Goal: Communication & Community: Answer question/provide support

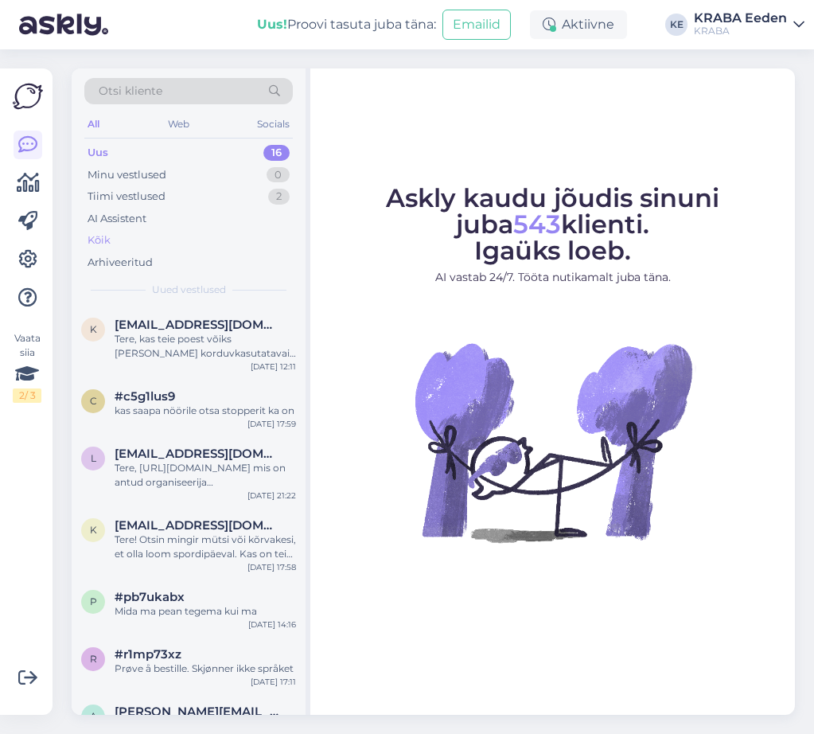
click at [130, 243] on div "Kõik" at bounding box center [188, 240] width 208 height 22
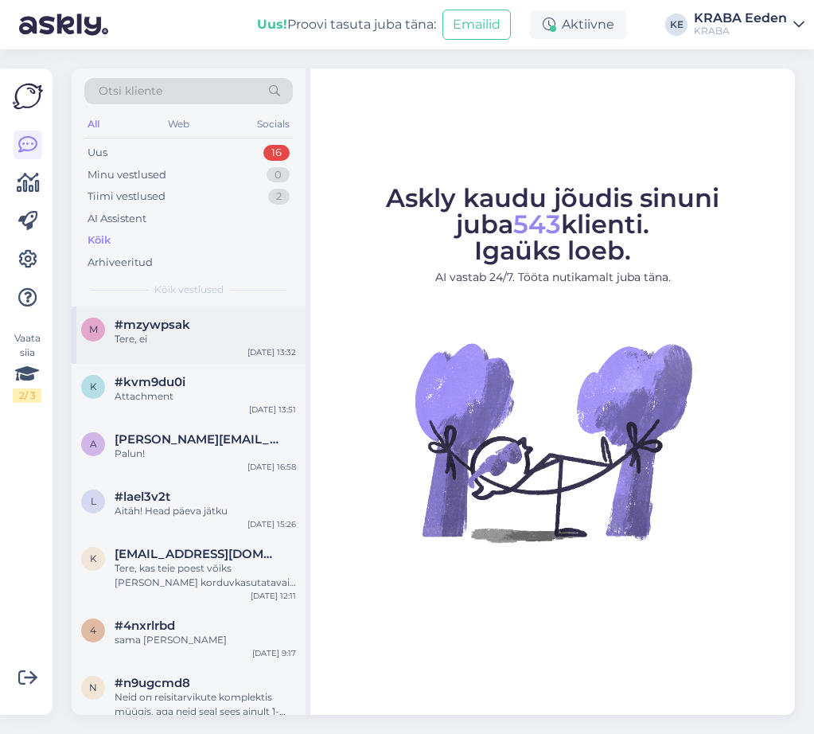
click at [180, 334] on div "Tere, ei" at bounding box center [205, 339] width 181 height 14
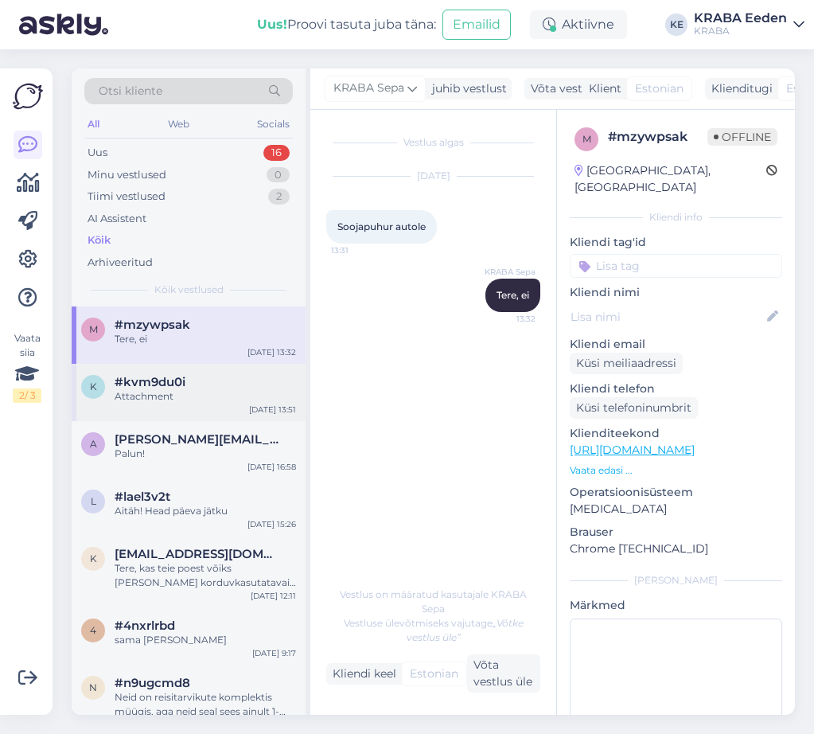
click at [152, 381] on span "#kvm9du0i" at bounding box center [150, 382] width 71 height 14
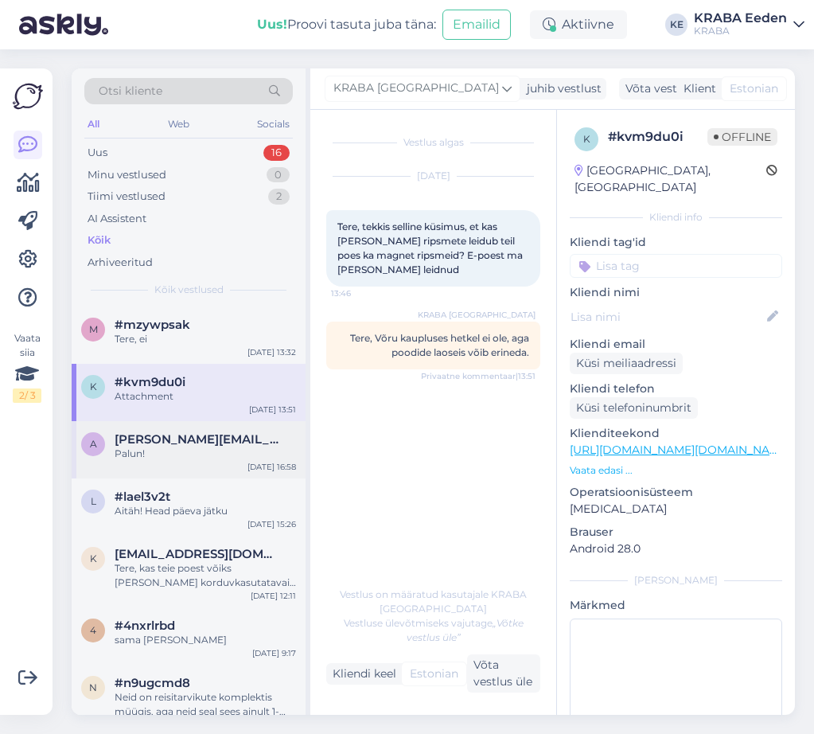
click at [166, 451] on div "Palun!" at bounding box center [205, 453] width 181 height 14
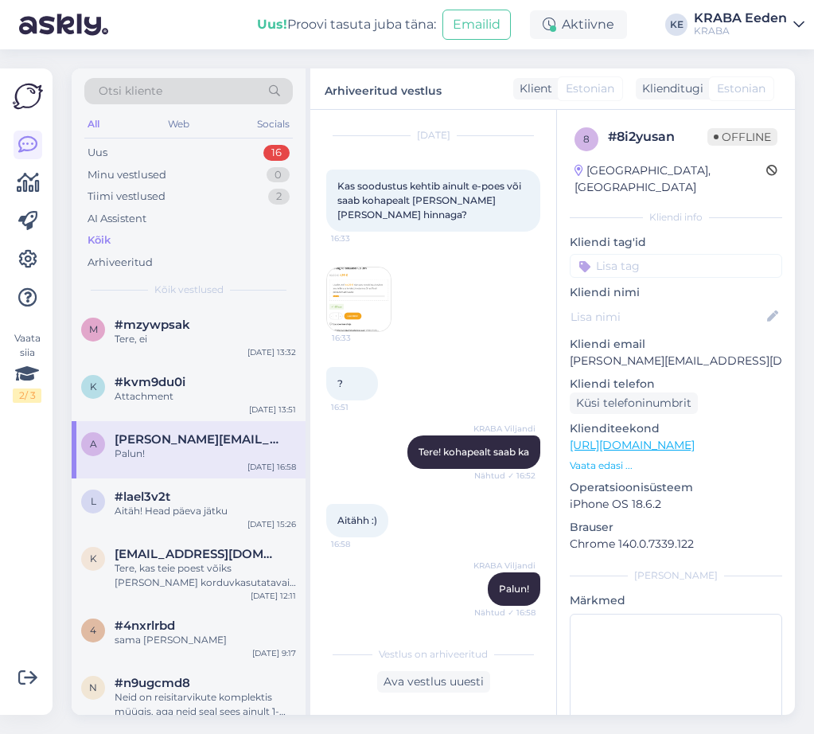
click at [370, 275] on img at bounding box center [359, 299] width 64 height 64
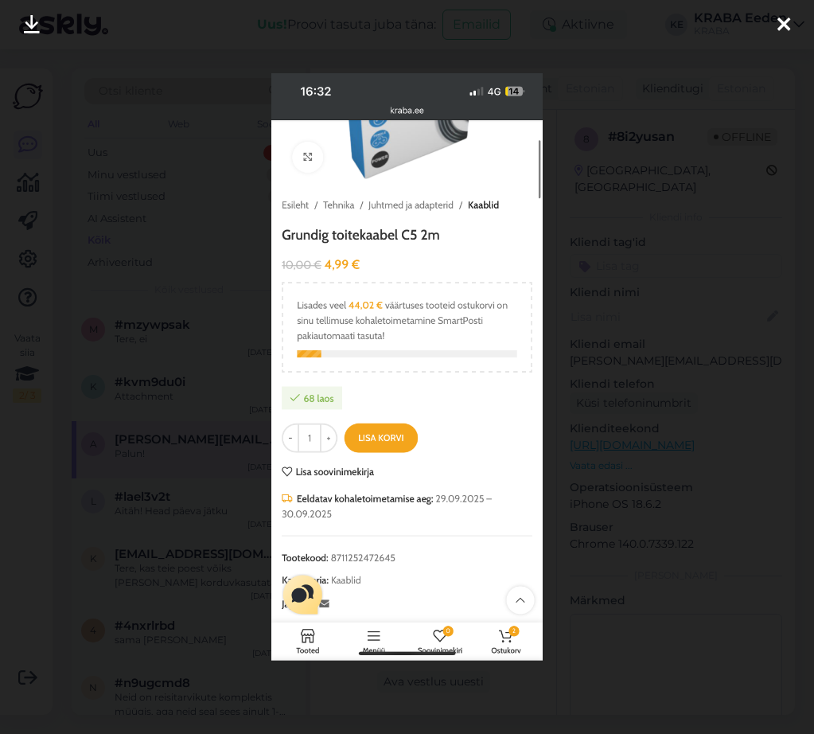
click at [199, 402] on div at bounding box center [407, 367] width 814 height 734
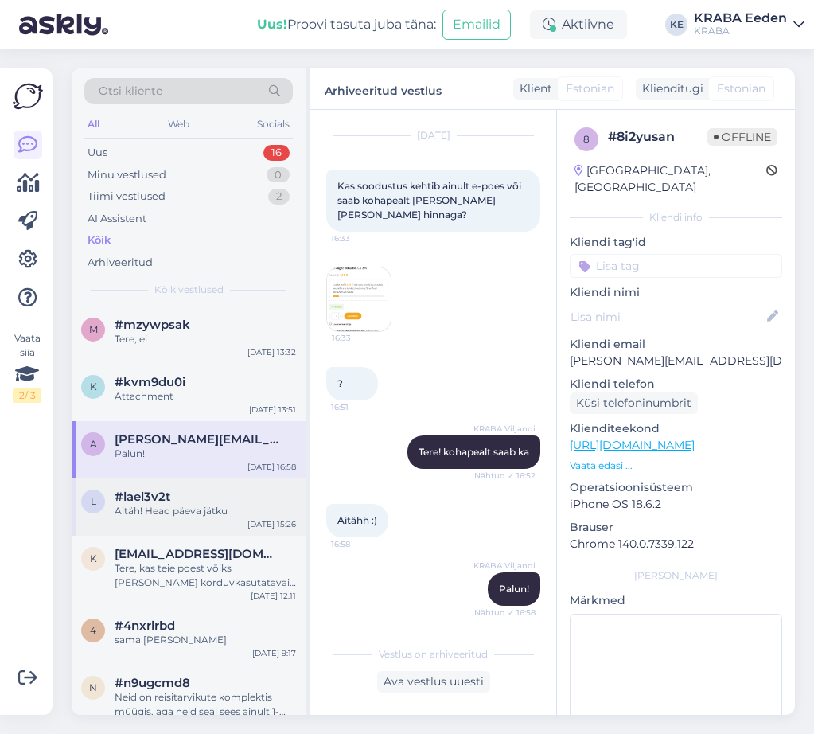
click at [158, 515] on div "Aitäh! Head päeva jätku" at bounding box center [205, 511] width 181 height 14
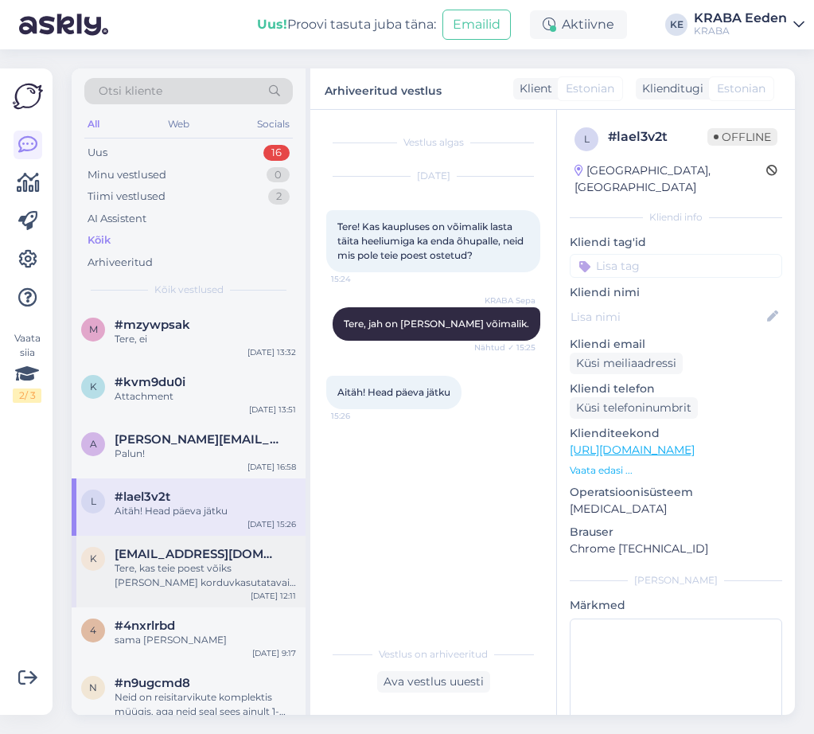
click at [210, 562] on div "Tere, kas teie poest võiks [PERSON_NAME] korduvkasutatavaid nõusid" at bounding box center [205, 575] width 181 height 29
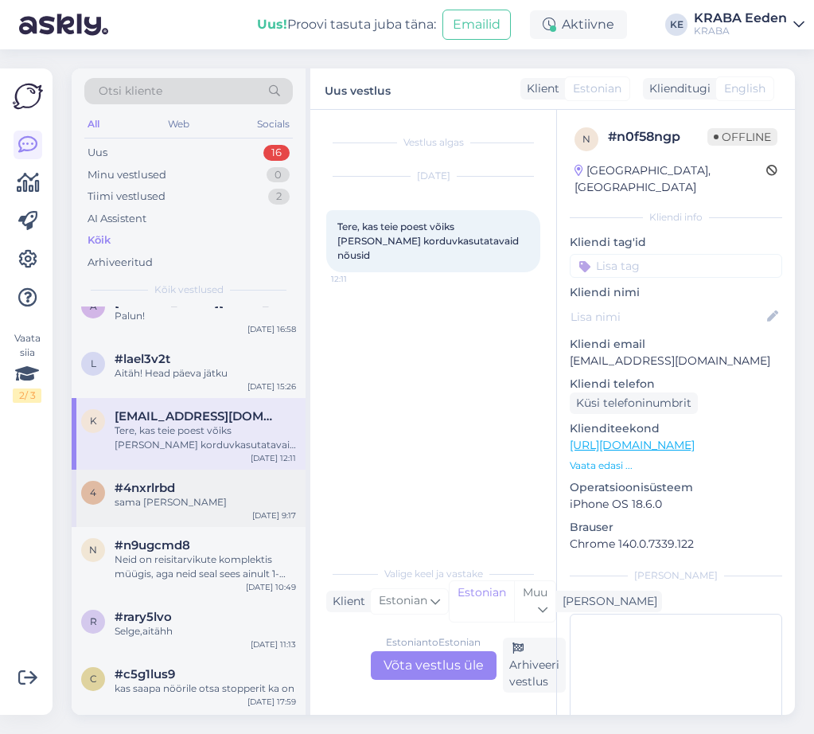
scroll to position [159, 0]
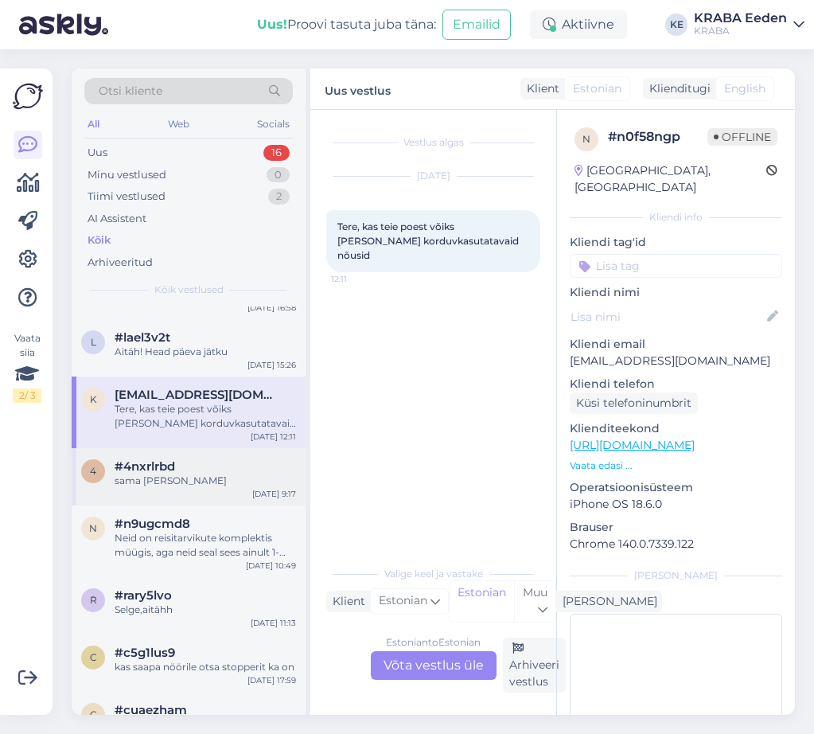
click at [191, 481] on div "sama [PERSON_NAME]" at bounding box center [205, 480] width 181 height 14
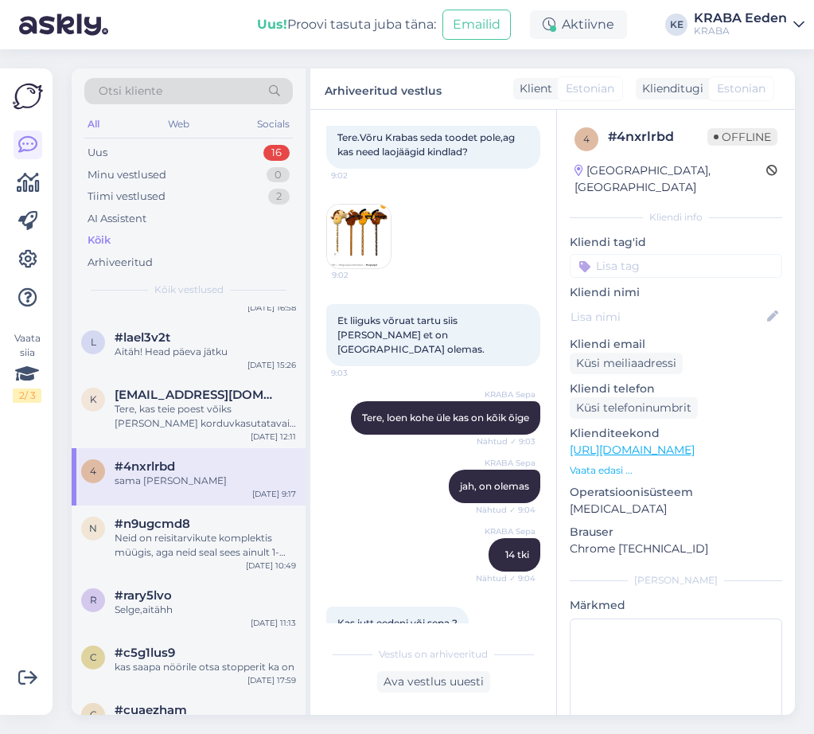
scroll to position [0, 0]
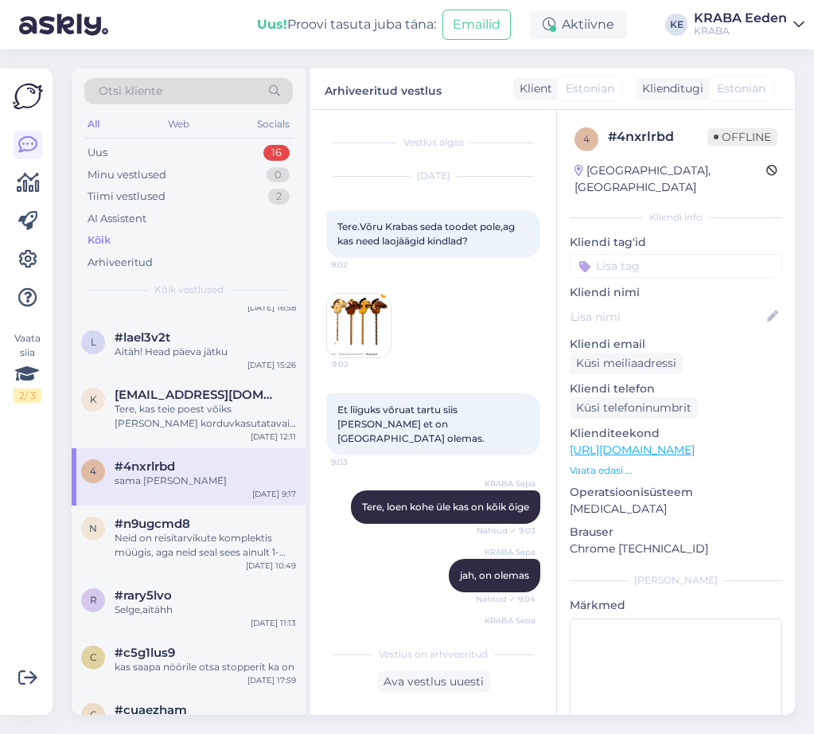
click at [370, 338] on img at bounding box center [359, 326] width 64 height 64
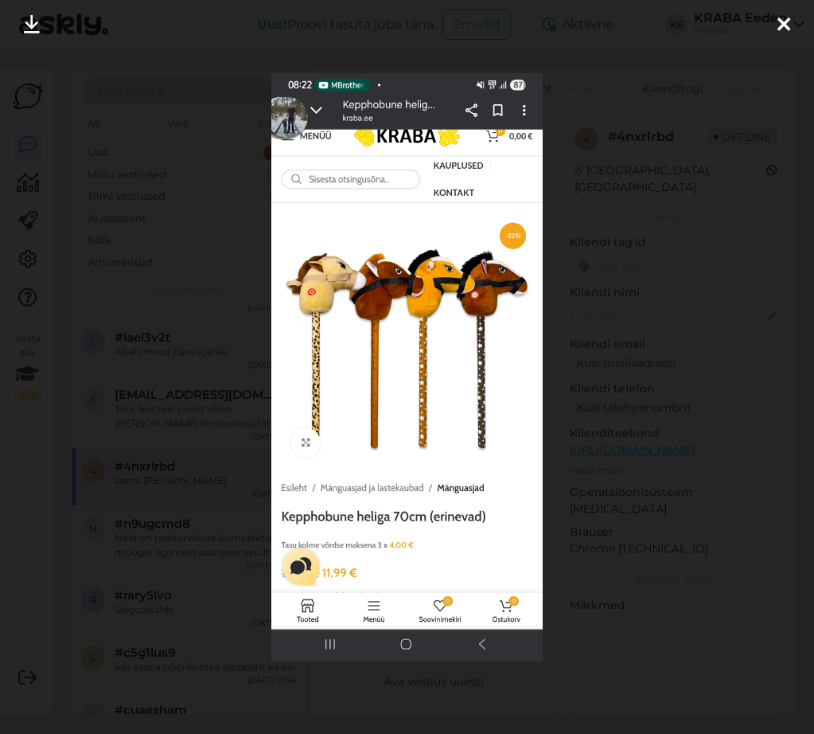
click at [227, 432] on div at bounding box center [407, 367] width 814 height 734
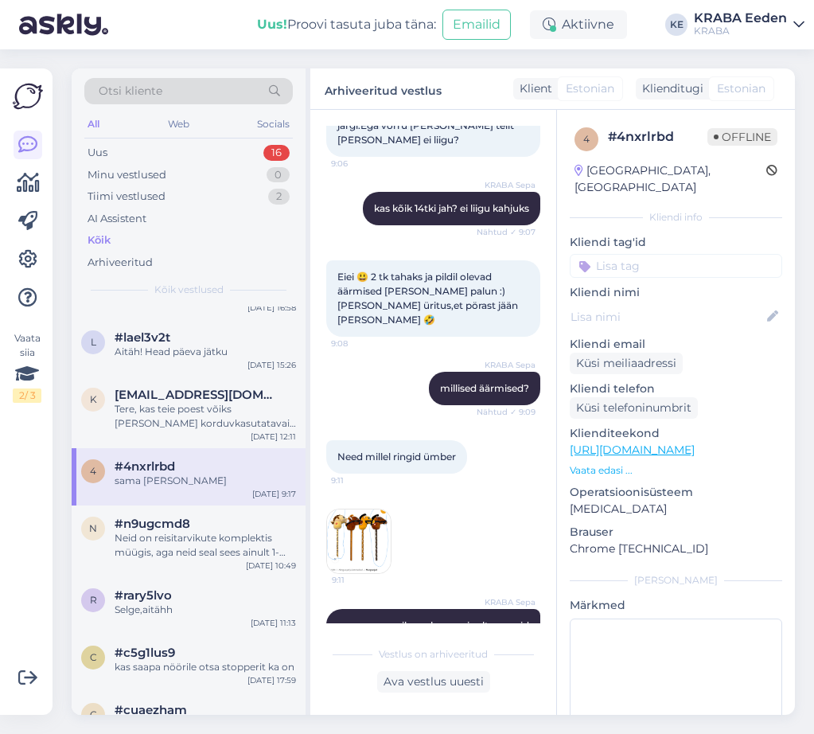
scroll to position [875, 0]
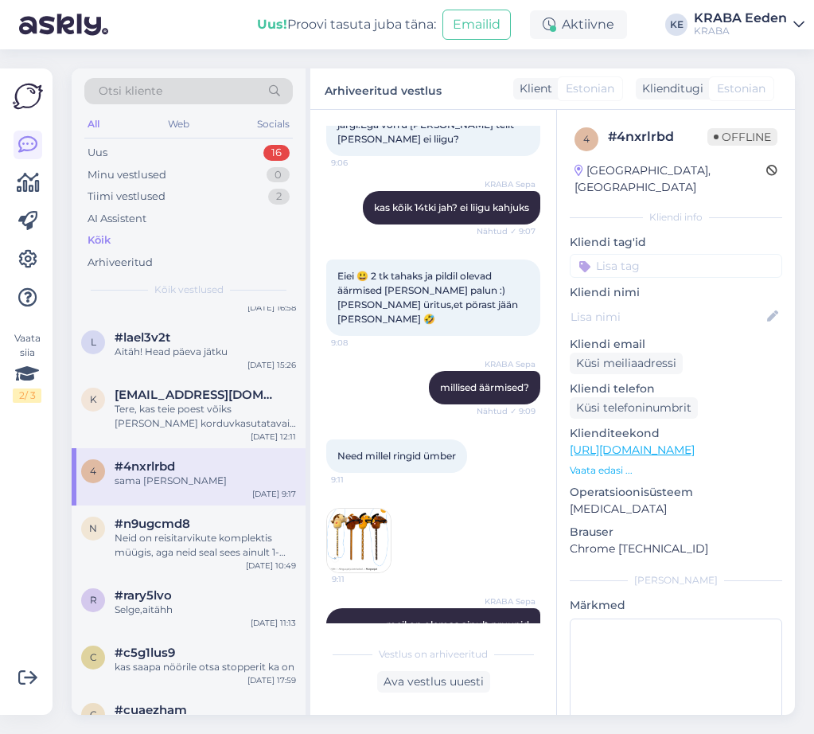
click at [355, 508] on img at bounding box center [359, 540] width 64 height 64
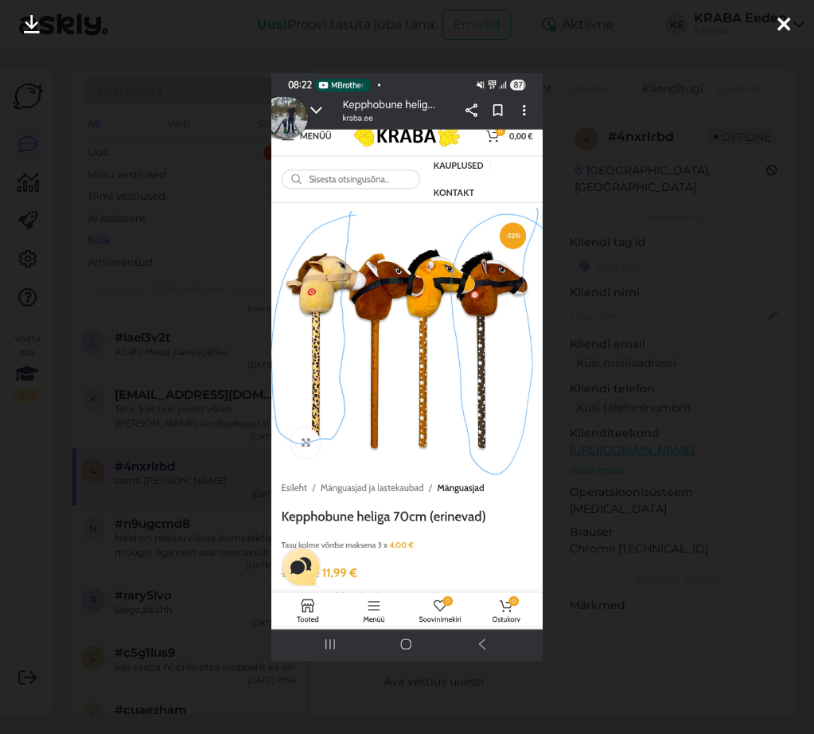
click at [137, 464] on div at bounding box center [407, 367] width 814 height 734
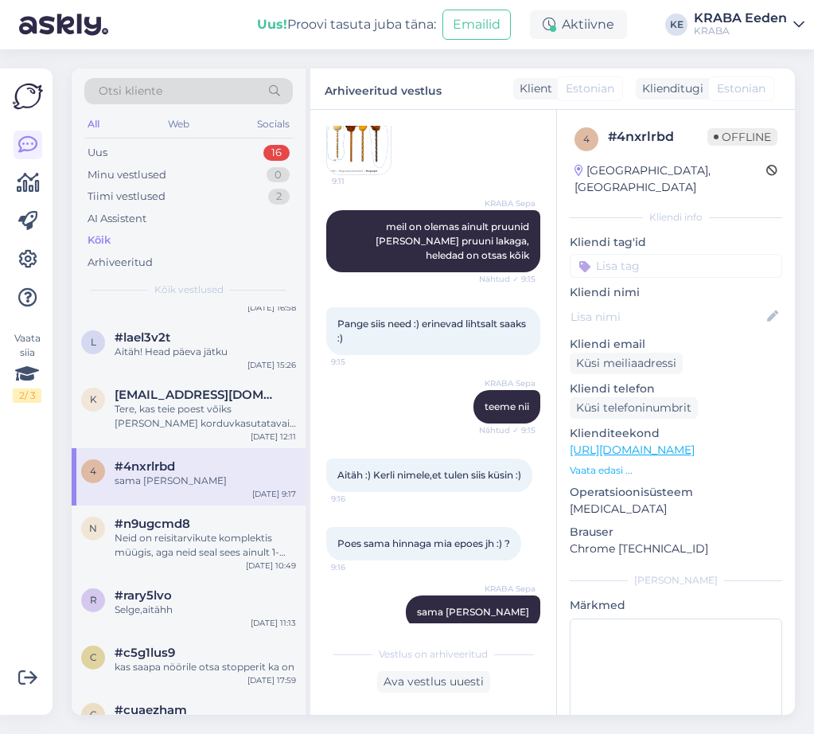
scroll to position [1282, 0]
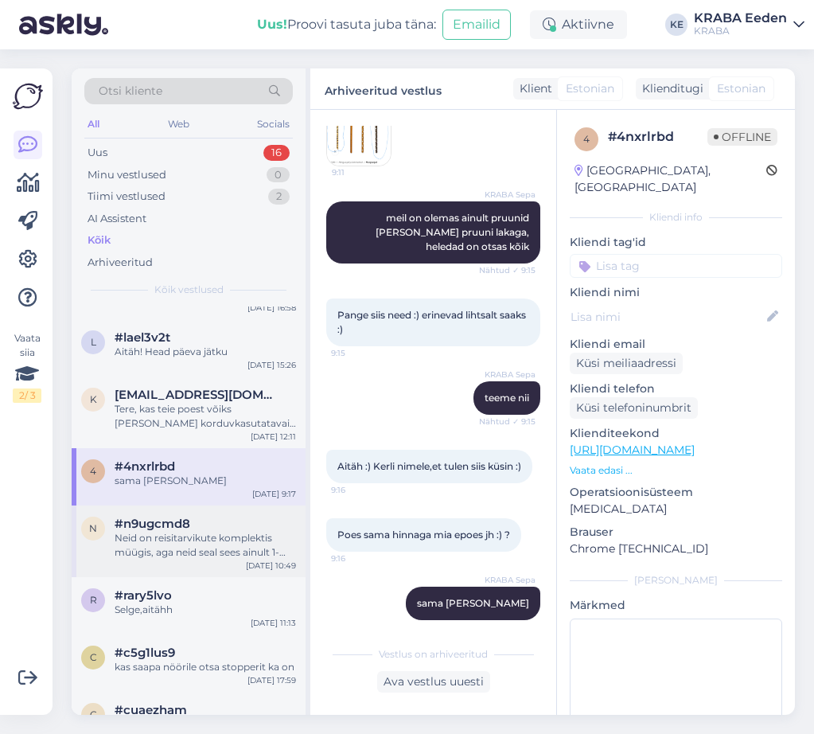
click at [185, 539] on div "Neid on reisitarvikute komplektis müügis, aga neid seal sees ainult 1-2tki." at bounding box center [205, 545] width 181 height 29
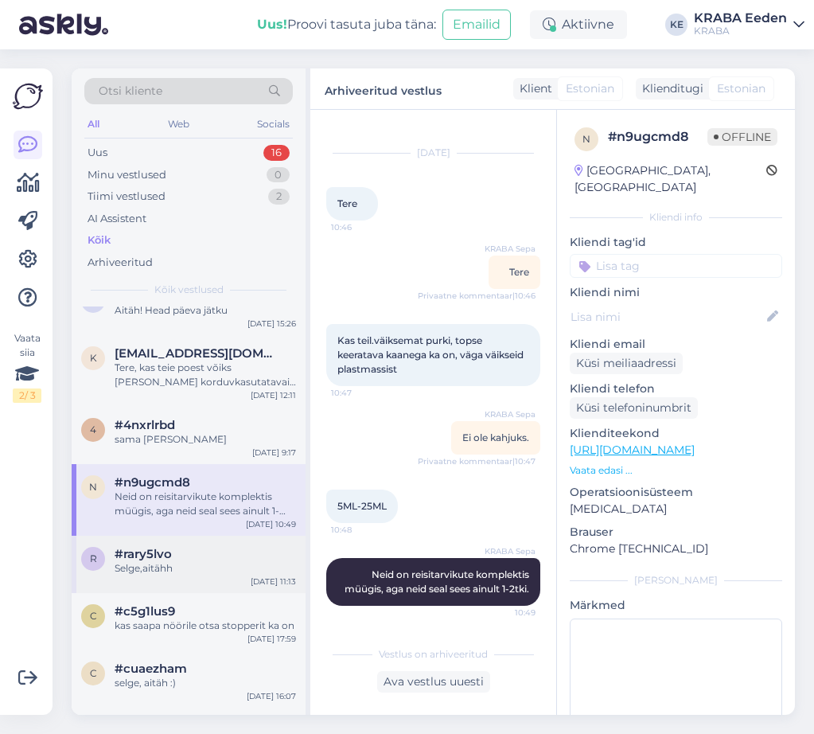
scroll to position [239, 0]
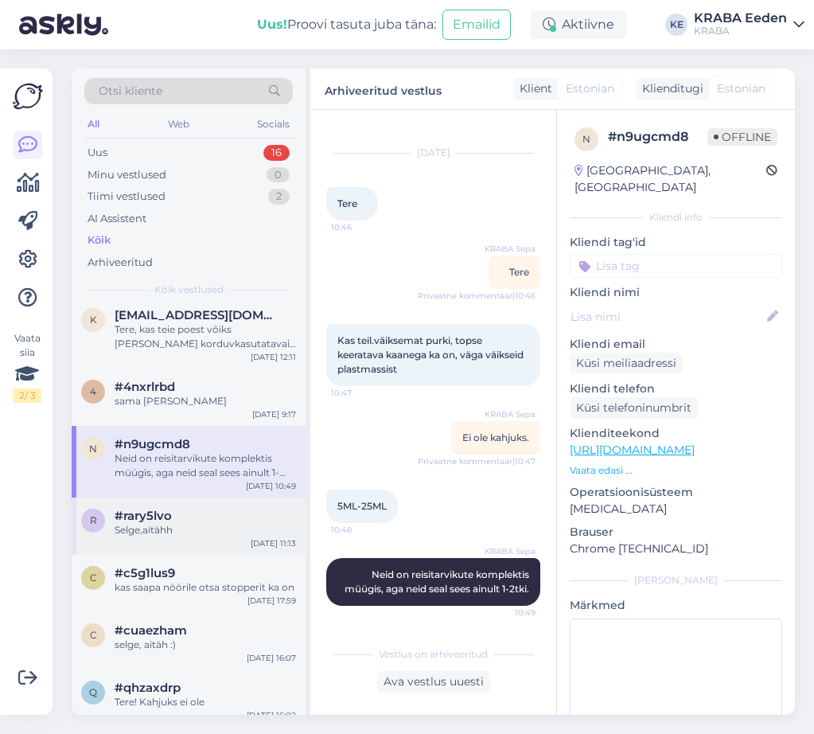
click at [147, 526] on div "Selge,aitähh" at bounding box center [205, 530] width 181 height 14
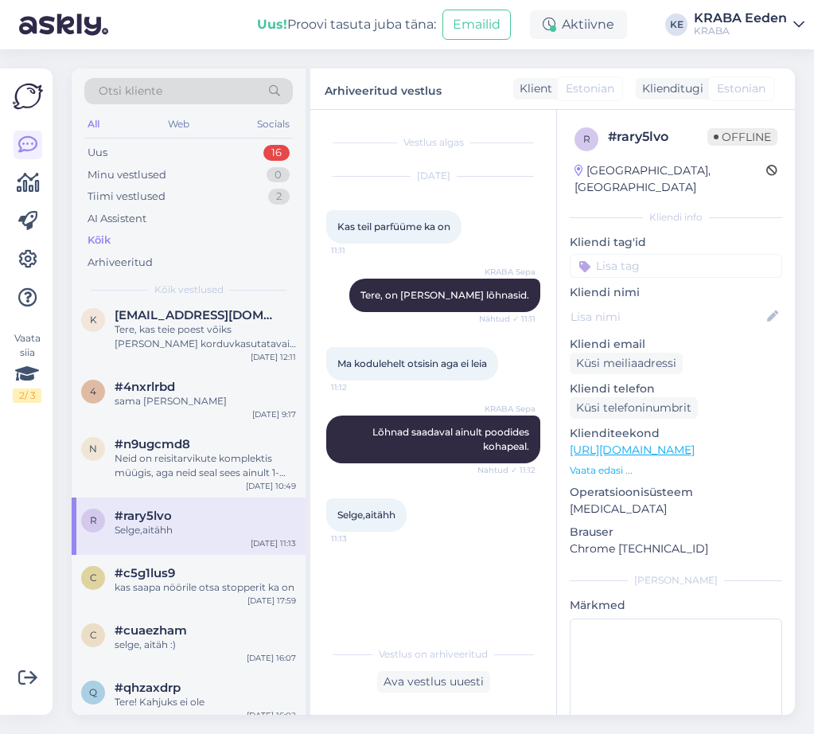
scroll to position [0, 0]
click at [193, 602] on div "c #c5g1lus9 kas saapa nöörile otsa stopperit ka on [DATE] 17:59" at bounding box center [189, 583] width 234 height 57
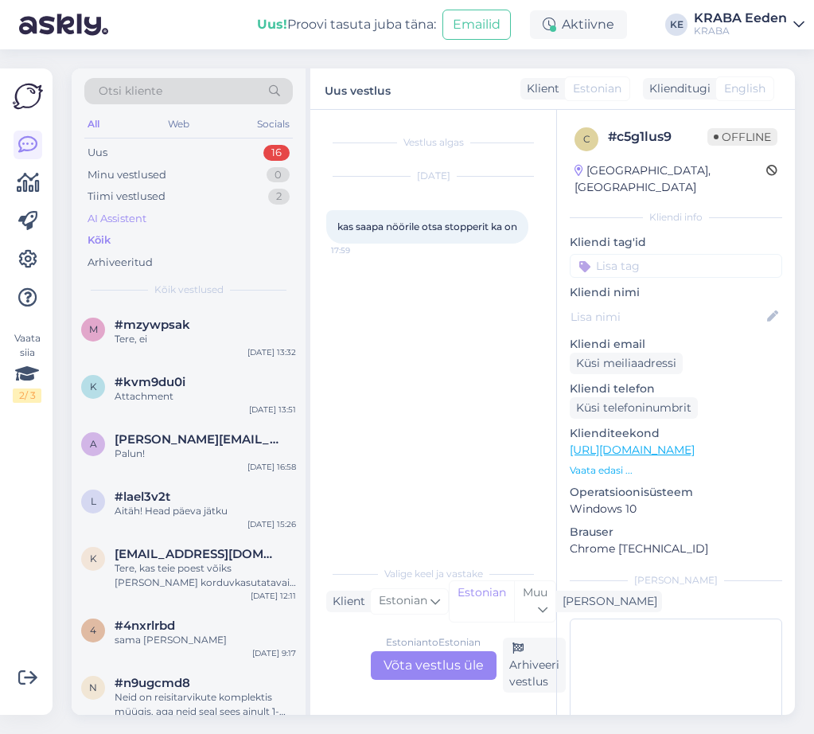
click at [138, 225] on div "AI Assistent" at bounding box center [117, 219] width 59 height 16
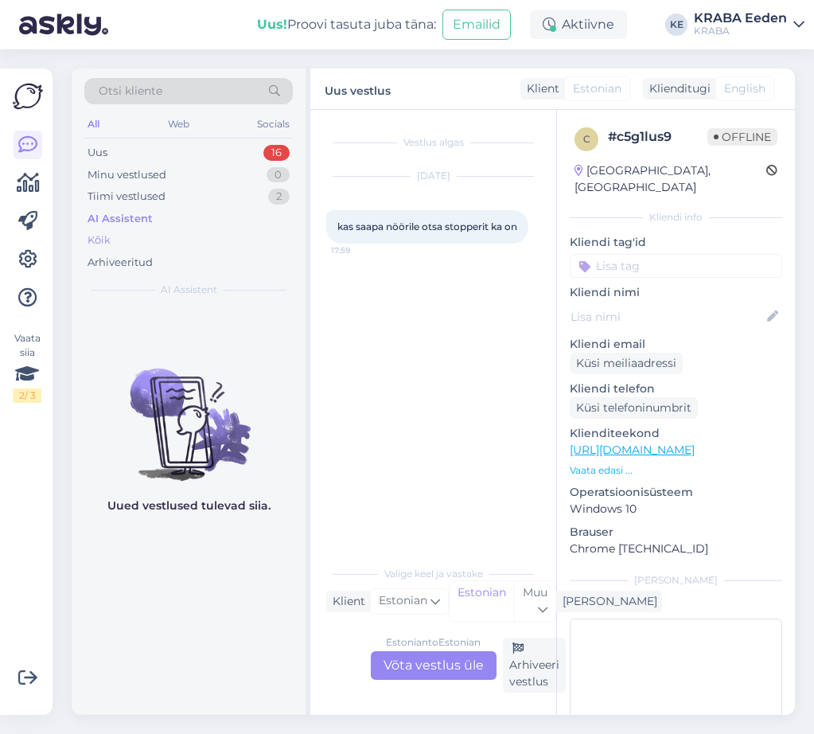
click at [129, 234] on div "Kõik" at bounding box center [188, 240] width 208 height 22
